Goal: Check status: Check status

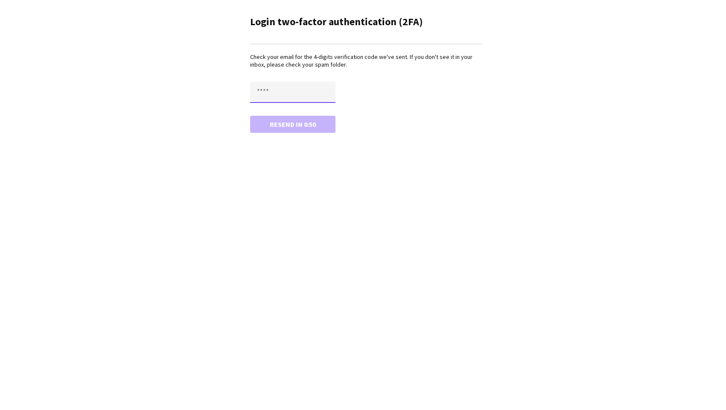
click at [283, 90] on input "text" at bounding box center [292, 92] width 85 height 21
type input "****"
click at [275, 134] on main "Login two-factor authentication (2FA) Check your email for the 4-digits verific…" at bounding box center [363, 73] width 256 height 146
click at [274, 129] on button "Confirm" at bounding box center [292, 124] width 85 height 17
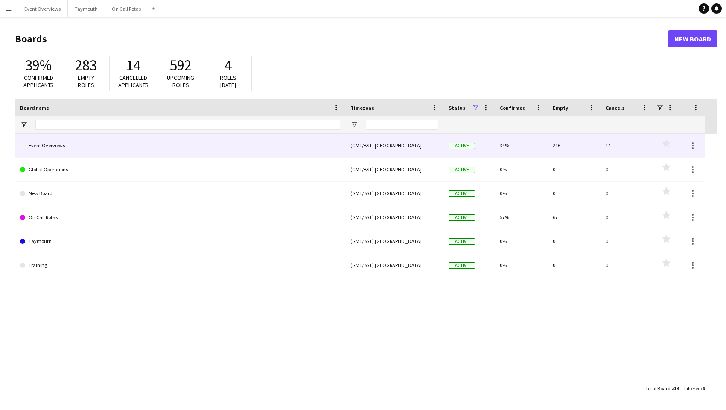
click at [41, 149] on link "Event Overviews" at bounding box center [180, 146] width 320 height 24
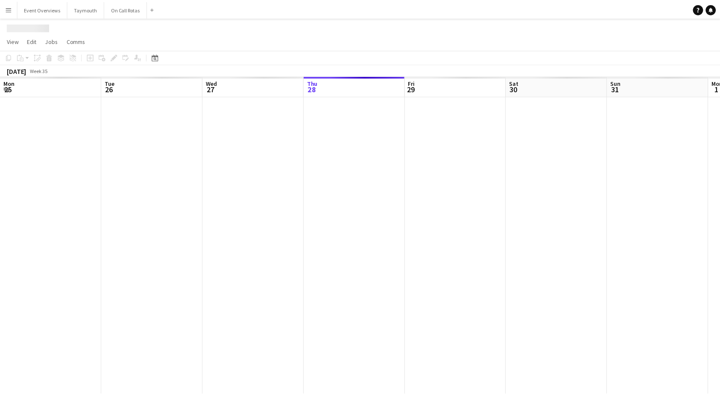
scroll to position [0, 204]
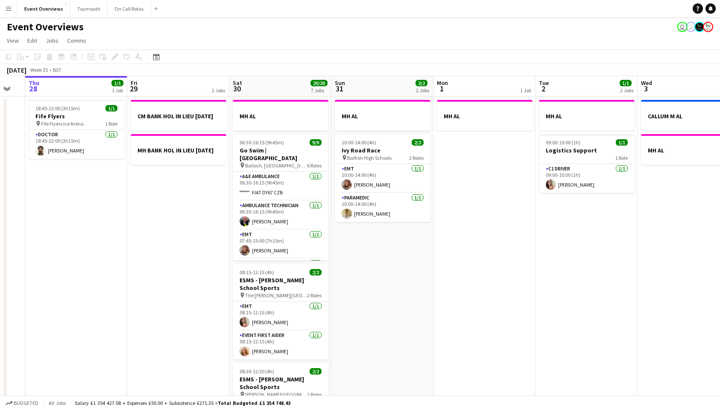
drag, startPoint x: 263, startPoint y: 278, endPoint x: 186, endPoint y: 283, distance: 77.0
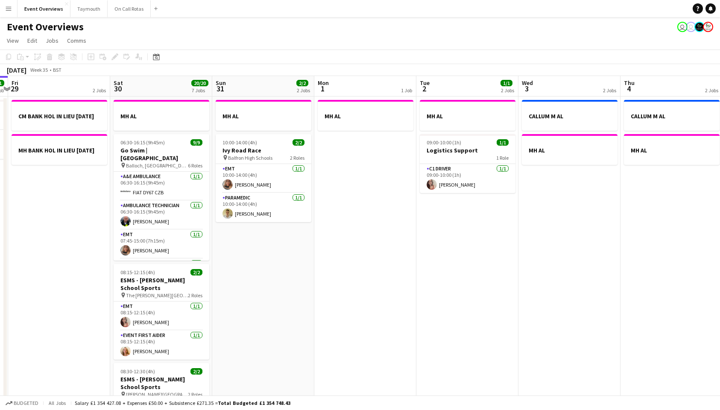
drag, startPoint x: 444, startPoint y: 288, endPoint x: 332, endPoint y: 309, distance: 114.0
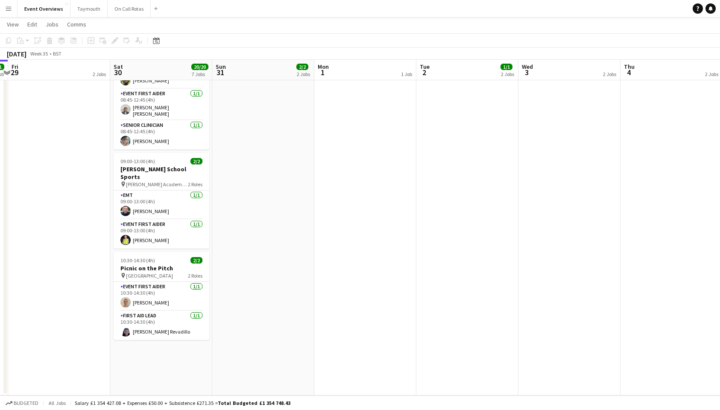
scroll to position [0, 0]
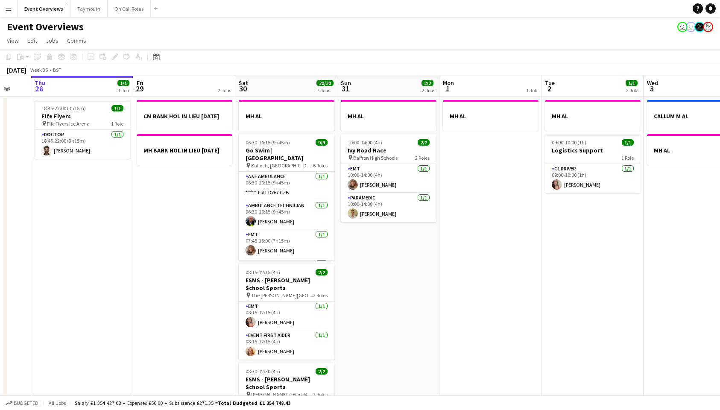
drag, startPoint x: 631, startPoint y: 229, endPoint x: 449, endPoint y: 238, distance: 182.0
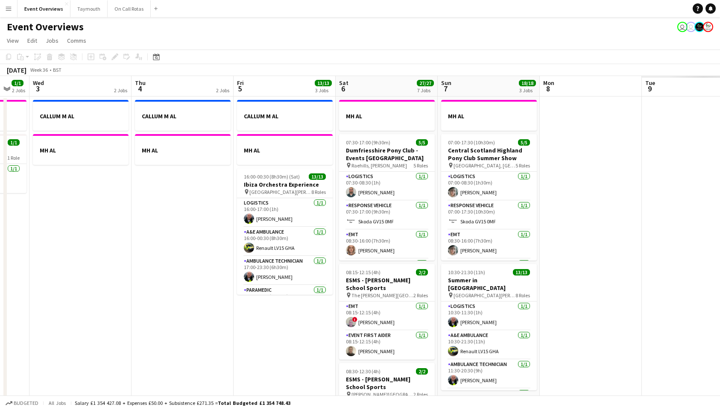
drag, startPoint x: 580, startPoint y: 237, endPoint x: 273, endPoint y: 259, distance: 307.6
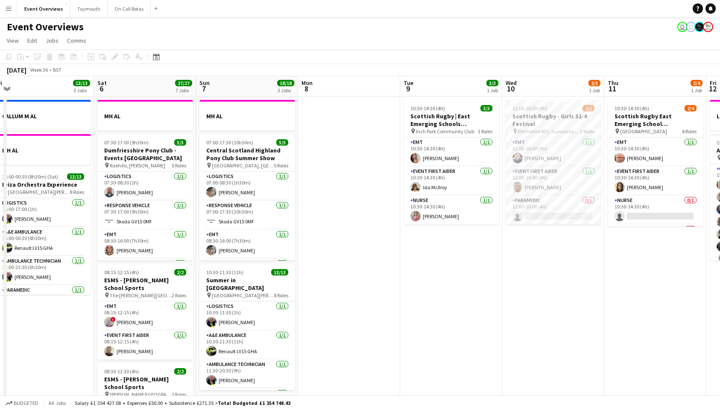
scroll to position [0, 315]
drag, startPoint x: 330, startPoint y: 252, endPoint x: 312, endPoint y: 252, distance: 17.5
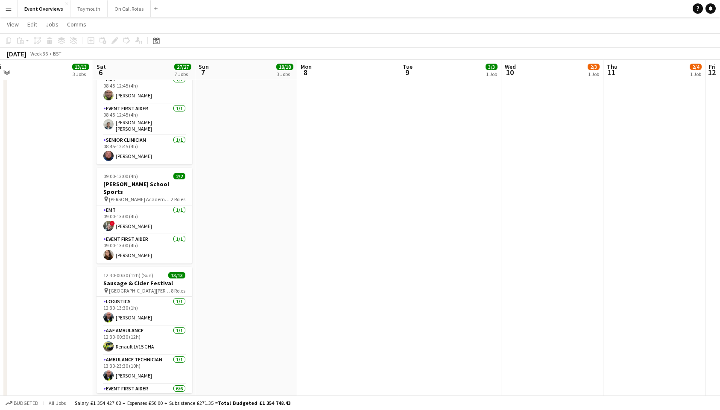
scroll to position [0, 0]
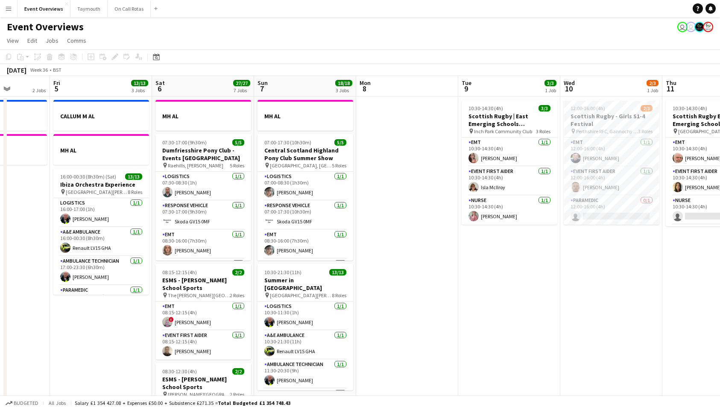
drag, startPoint x: 473, startPoint y: 254, endPoint x: 327, endPoint y: 272, distance: 147.0
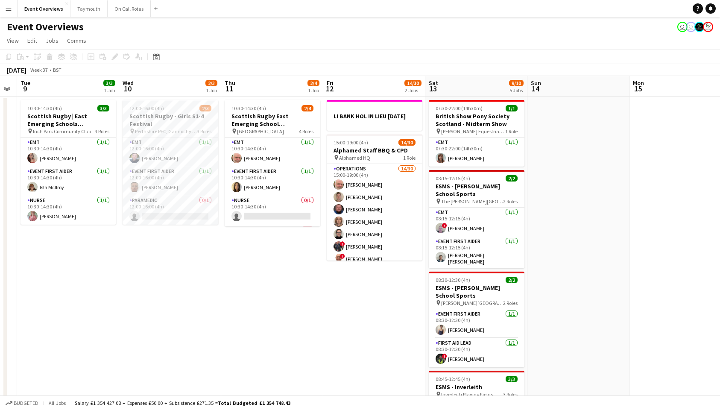
drag, startPoint x: 269, startPoint y: 262, endPoint x: 264, endPoint y: 263, distance: 4.8
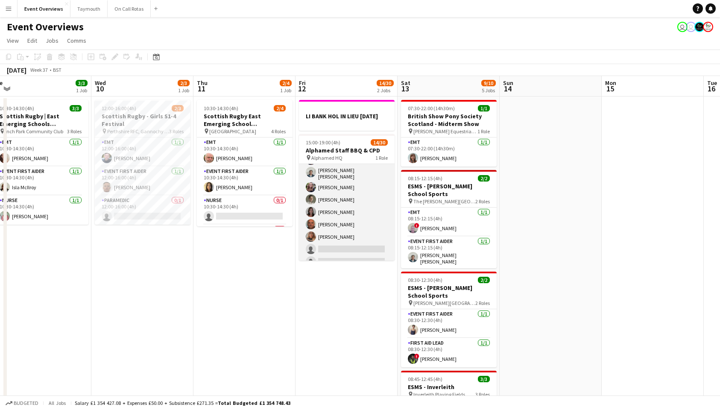
click at [348, 231] on app-card-role "Operations 14/30 15:00-19:00 (4h) [PERSON_NAME] [PERSON_NAME] [PERSON_NAME] [PE…" at bounding box center [347, 247] width 96 height 390
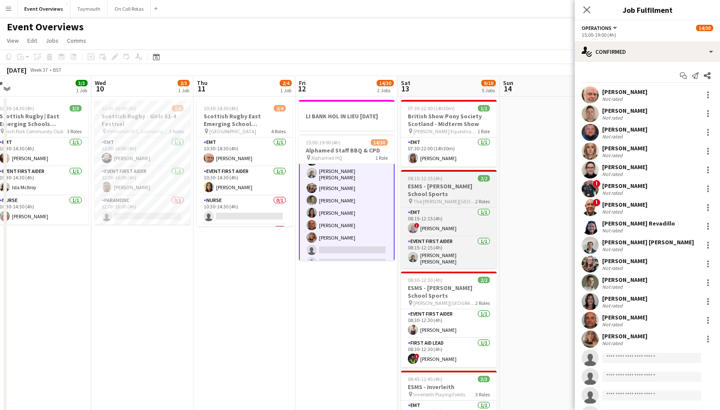
scroll to position [112, 0]
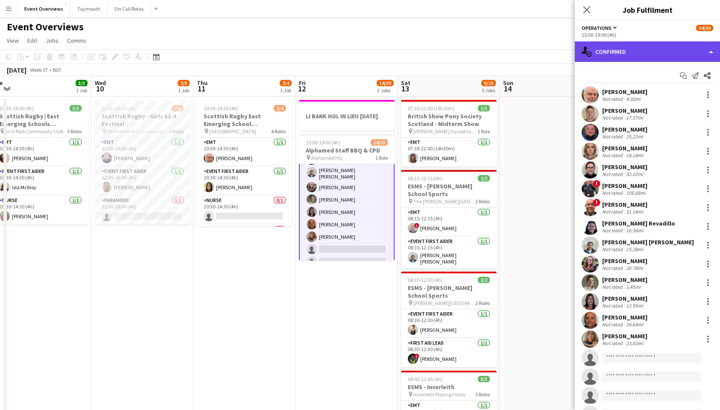
click at [631, 52] on div "single-neutral-actions-check-2 Confirmed" at bounding box center [646, 51] width 145 height 20
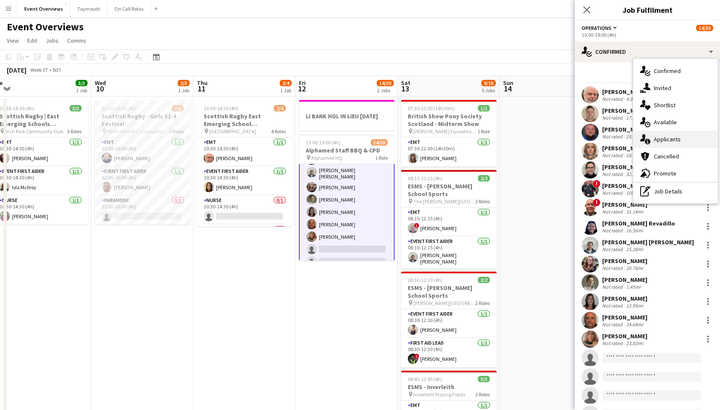
click at [664, 144] on div "single-neutral-actions-information Applicants" at bounding box center [675, 139] width 84 height 17
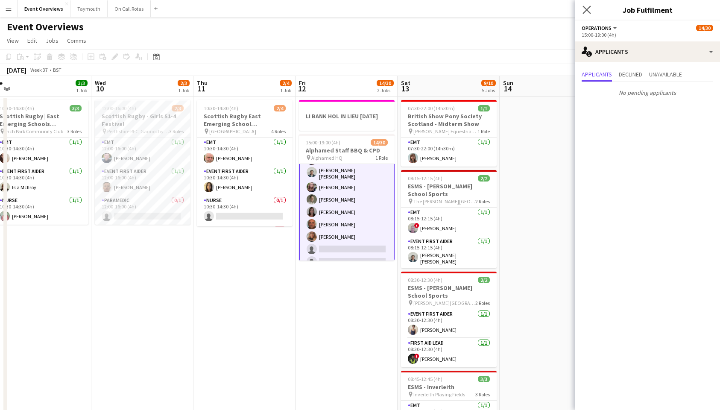
click at [591, 12] on app-icon "Close pop-in" at bounding box center [586, 10] width 12 height 12
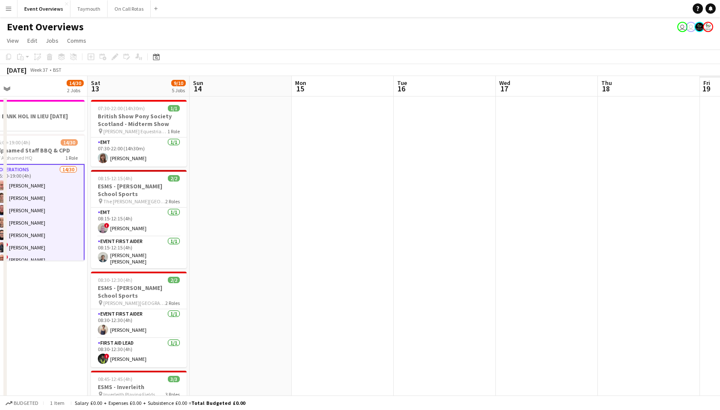
scroll to position [0, 275]
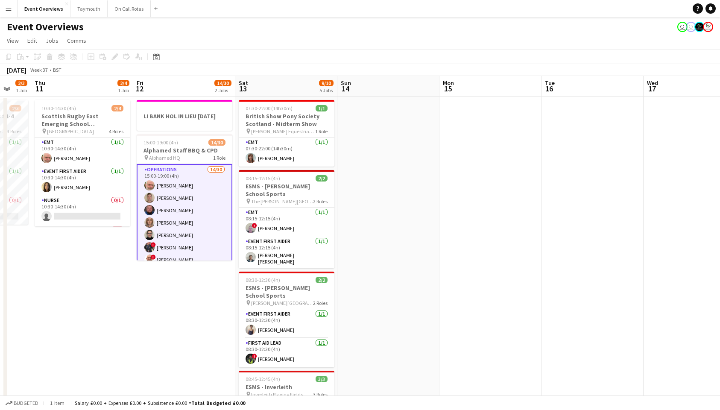
drag, startPoint x: 573, startPoint y: 194, endPoint x: 461, endPoint y: 210, distance: 112.6
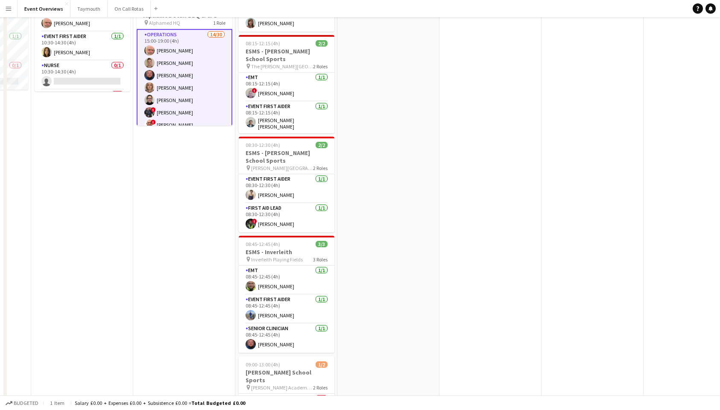
scroll to position [0, 0]
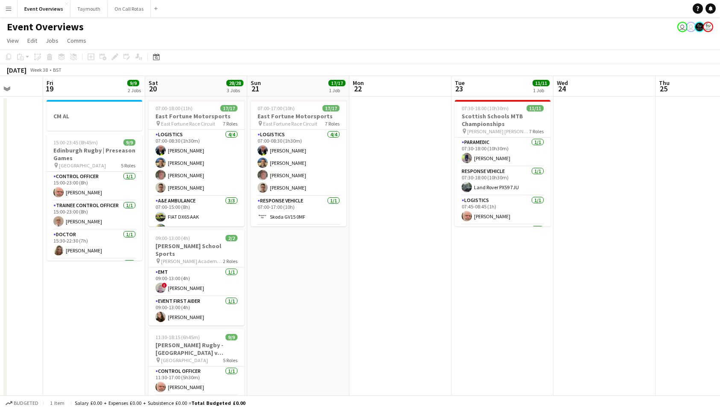
drag, startPoint x: 331, startPoint y: 290, endPoint x: 58, endPoint y: 312, distance: 274.0
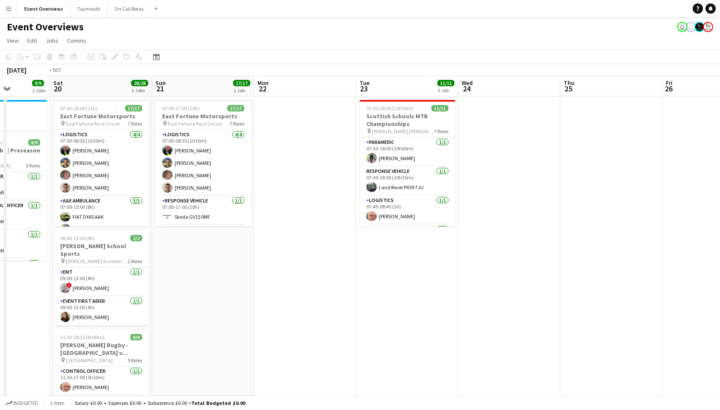
drag, startPoint x: 379, startPoint y: 269, endPoint x: 119, endPoint y: 296, distance: 261.7
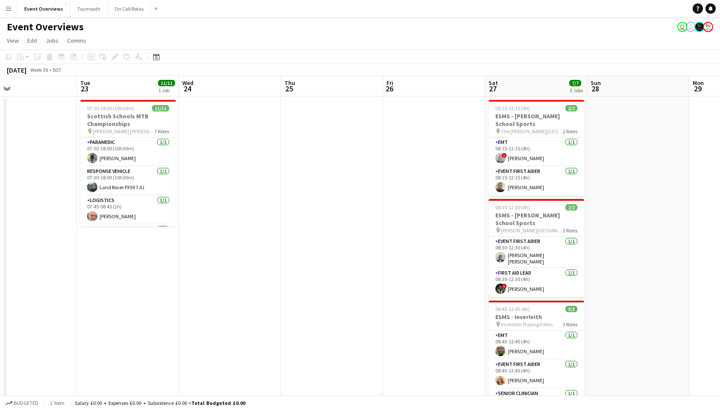
drag, startPoint x: 393, startPoint y: 283, endPoint x: 51, endPoint y: 296, distance: 342.9
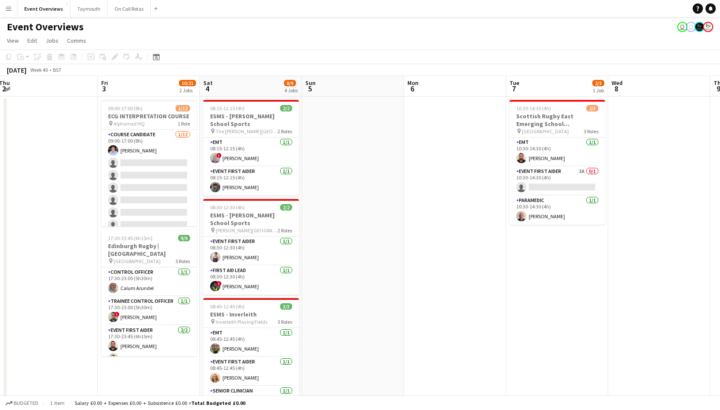
scroll to position [0, 395]
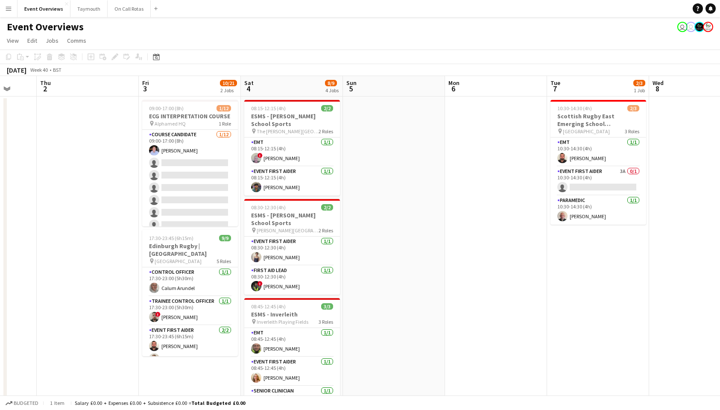
drag, startPoint x: 160, startPoint y: 280, endPoint x: 18, endPoint y: 287, distance: 142.3
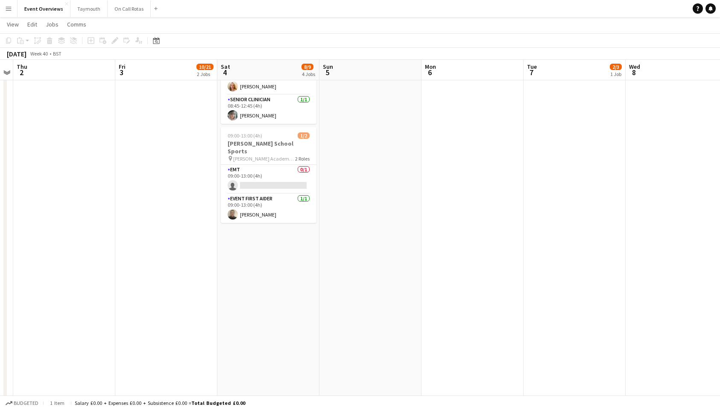
scroll to position [0, 0]
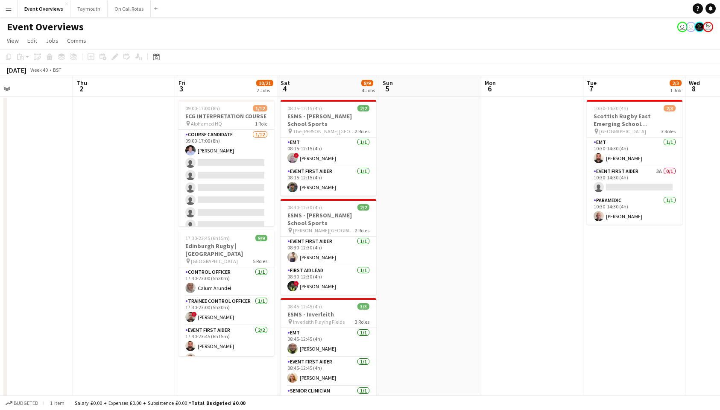
drag, startPoint x: 365, startPoint y: 226, endPoint x: 294, endPoint y: 236, distance: 72.4
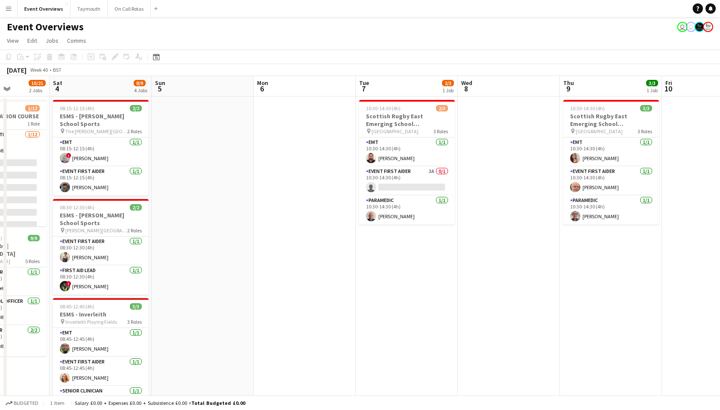
scroll to position [0, 337]
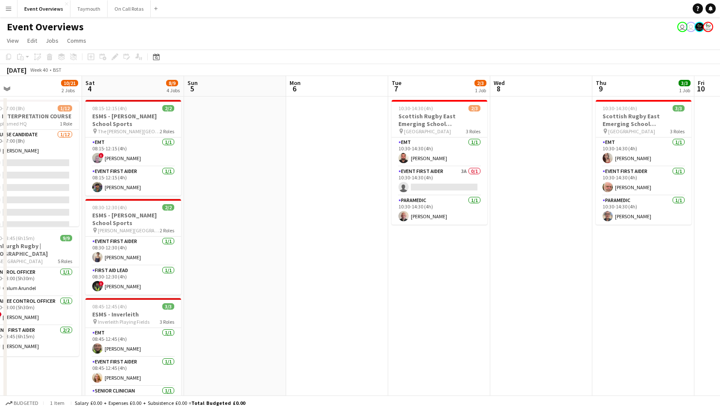
drag, startPoint x: 374, startPoint y: 232, endPoint x: 210, endPoint y: 244, distance: 164.7
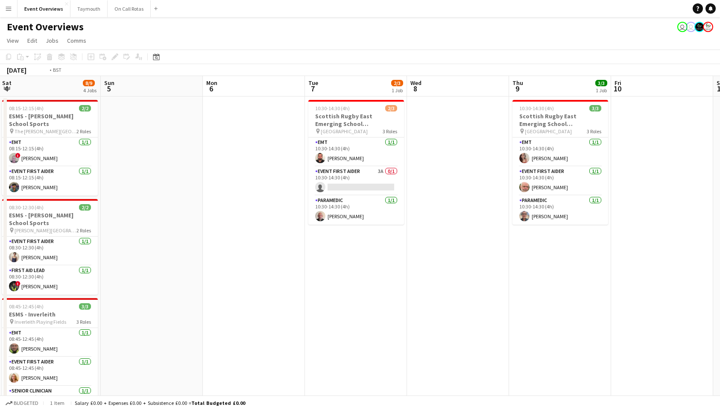
drag, startPoint x: 384, startPoint y: 244, endPoint x: 302, endPoint y: 248, distance: 82.0
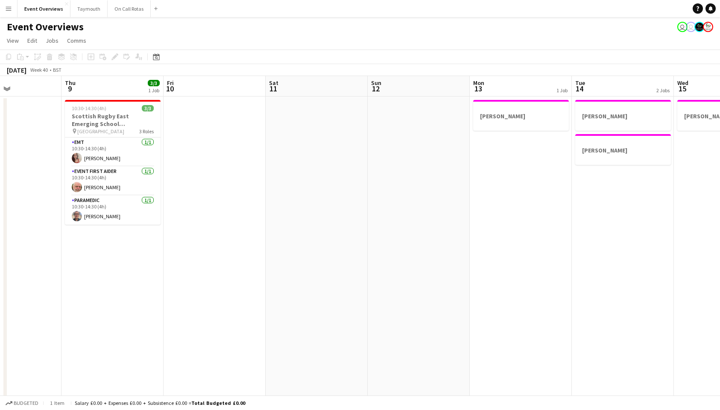
drag, startPoint x: 320, startPoint y: 244, endPoint x: 178, endPoint y: 256, distance: 142.2
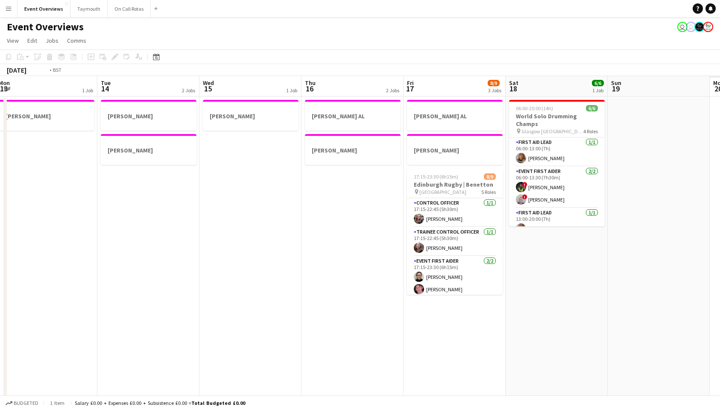
scroll to position [0, 327]
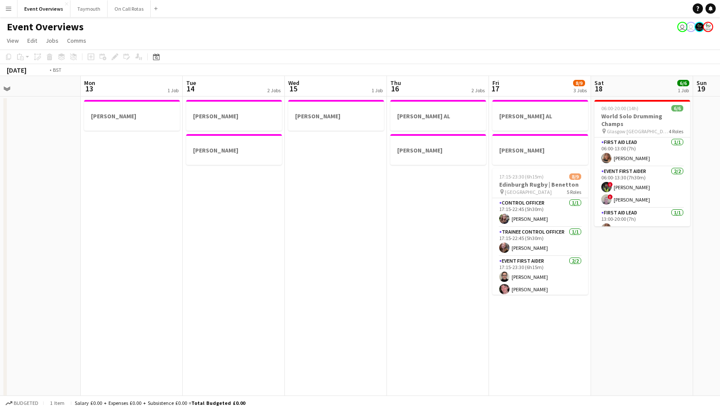
drag, startPoint x: 316, startPoint y: 253, endPoint x: -55, endPoint y: 259, distance: 370.9
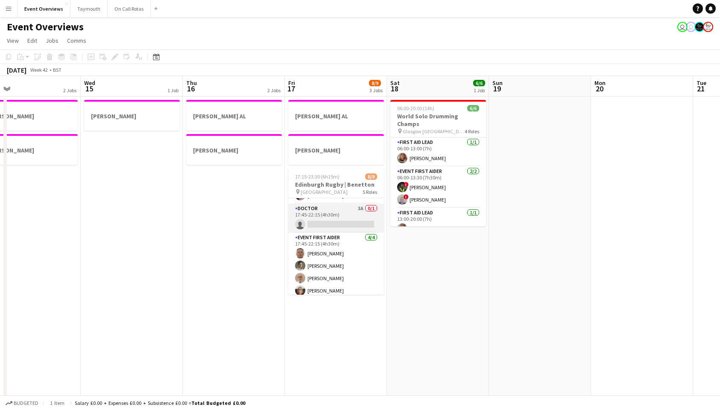
scroll to position [98, 0]
click at [352, 208] on app-card-role "Doctor 3A 0/1 17:45-22:15 (4h30m) single-neutral-actions" at bounding box center [336, 213] width 96 height 29
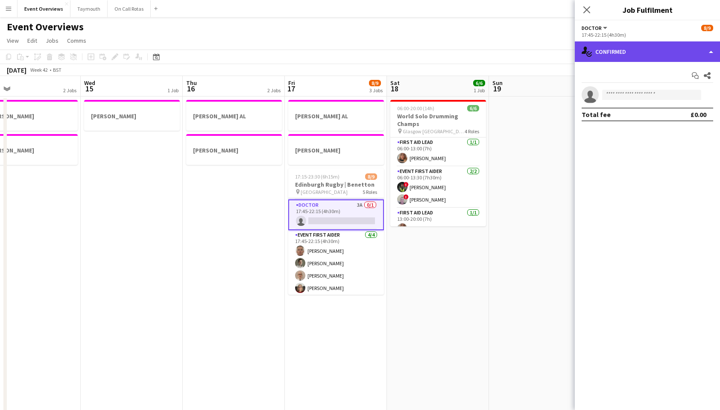
click at [633, 48] on div "single-neutral-actions-check-2 Confirmed" at bounding box center [646, 51] width 145 height 20
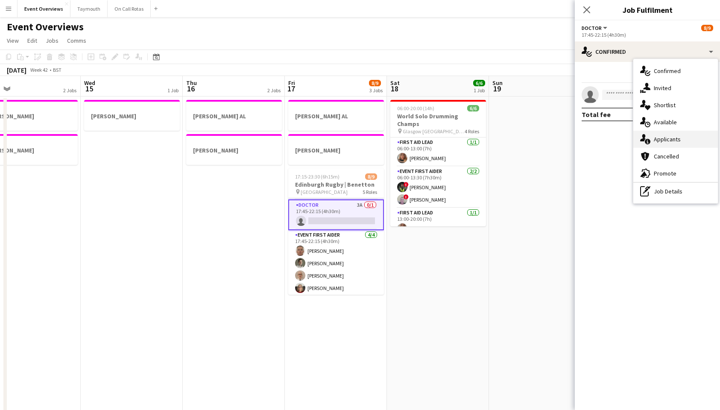
click at [658, 134] on div "single-neutral-actions-information Applicants" at bounding box center [675, 139] width 84 height 17
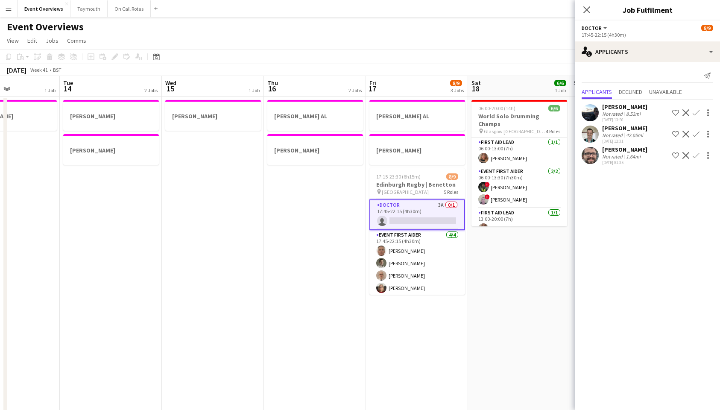
scroll to position [0, 210]
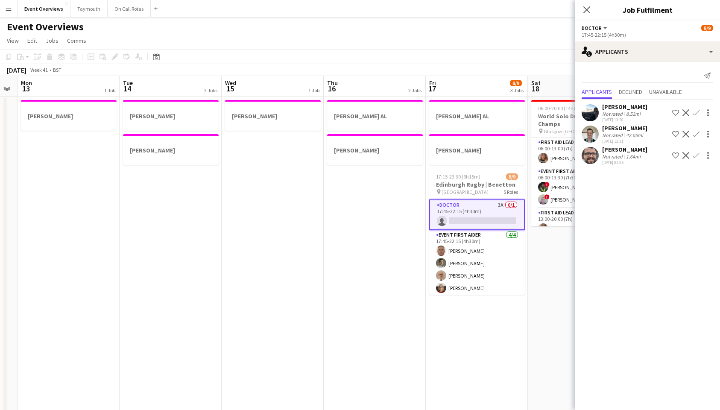
drag, startPoint x: 221, startPoint y: 258, endPoint x: 148, endPoint y: 301, distance: 85.3
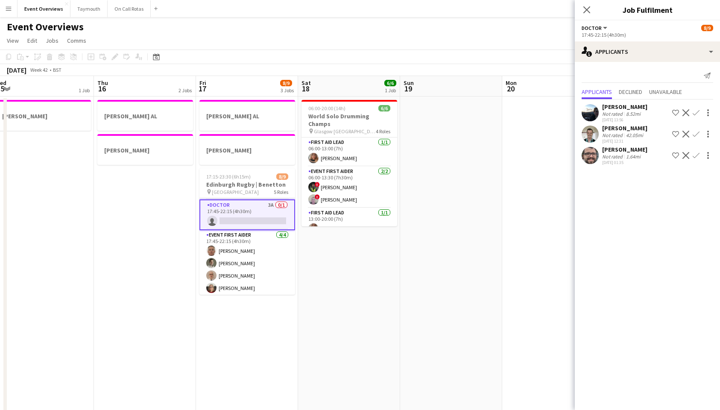
drag, startPoint x: 428, startPoint y: 298, endPoint x: 87, endPoint y: 299, distance: 341.0
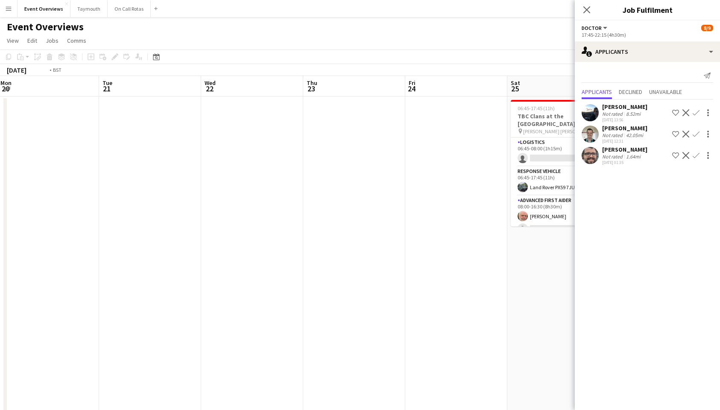
drag, startPoint x: 149, startPoint y: 299, endPoint x: 99, endPoint y: 299, distance: 49.5
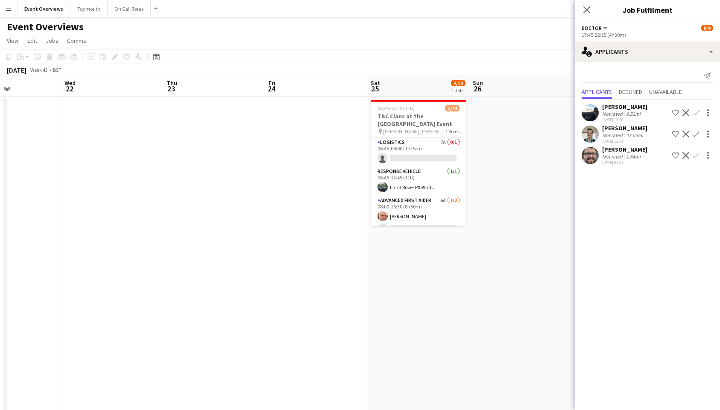
scroll to position [0, 252]
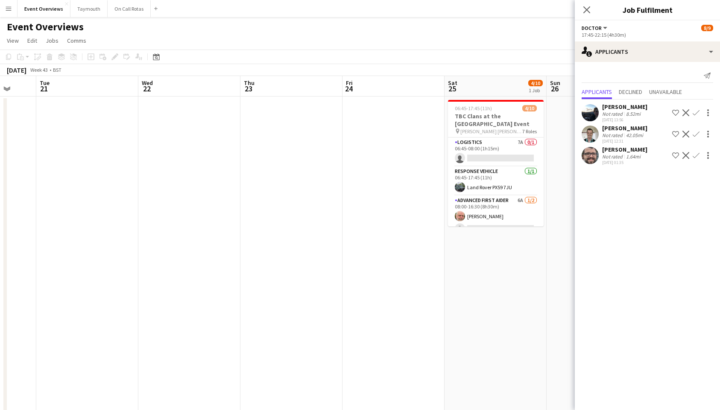
drag, startPoint x: 281, startPoint y: 298, endPoint x: 46, endPoint y: 298, distance: 235.1
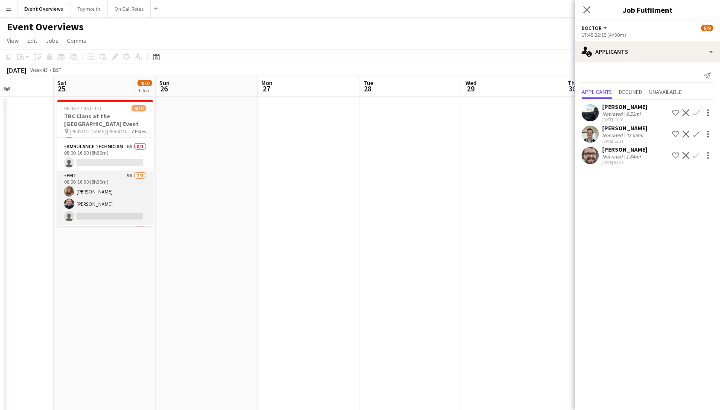
scroll to position [0, 0]
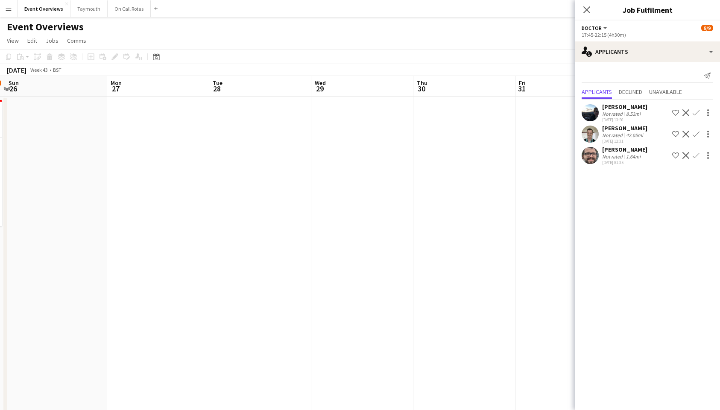
drag, startPoint x: 280, startPoint y: 238, endPoint x: 108, endPoint y: 248, distance: 172.2
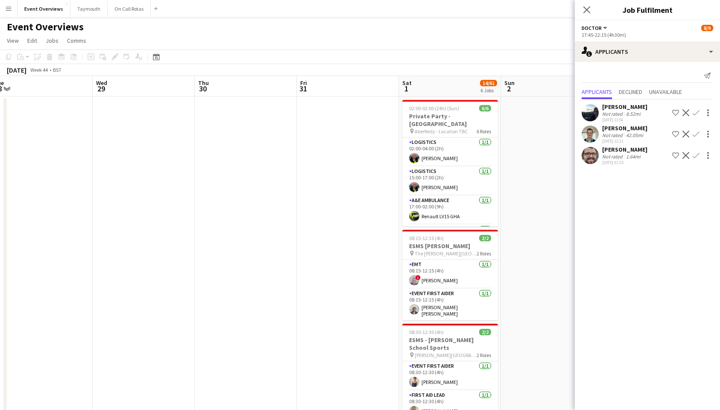
drag, startPoint x: 245, startPoint y: 251, endPoint x: 143, endPoint y: 255, distance: 102.5
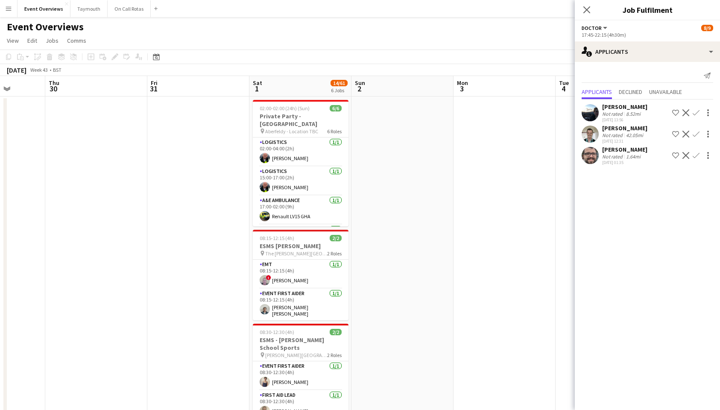
drag, startPoint x: 226, startPoint y: 244, endPoint x: 130, endPoint y: 247, distance: 96.1
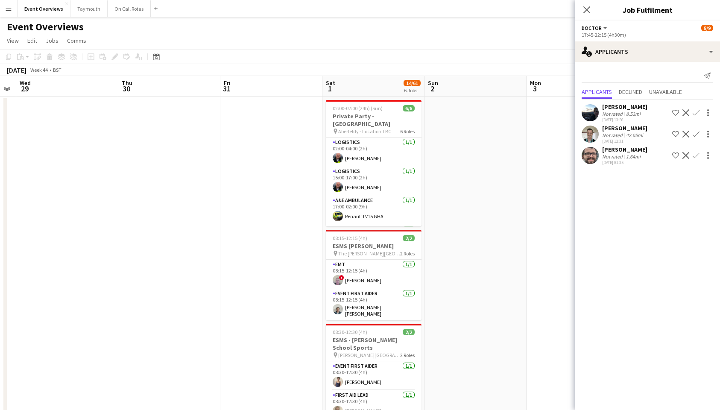
drag, startPoint x: 182, startPoint y: 241, endPoint x: 87, endPoint y: 242, distance: 94.7
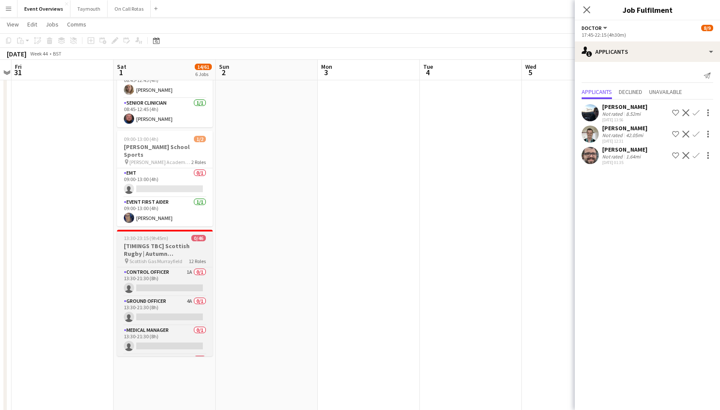
scroll to position [129, 0]
click at [184, 288] on app-card-role "Doctor 4A 0/1 14:00-20:30 (6h30m) single-neutral-actions" at bounding box center [165, 297] width 96 height 29
